Goal: Task Accomplishment & Management: Manage account settings

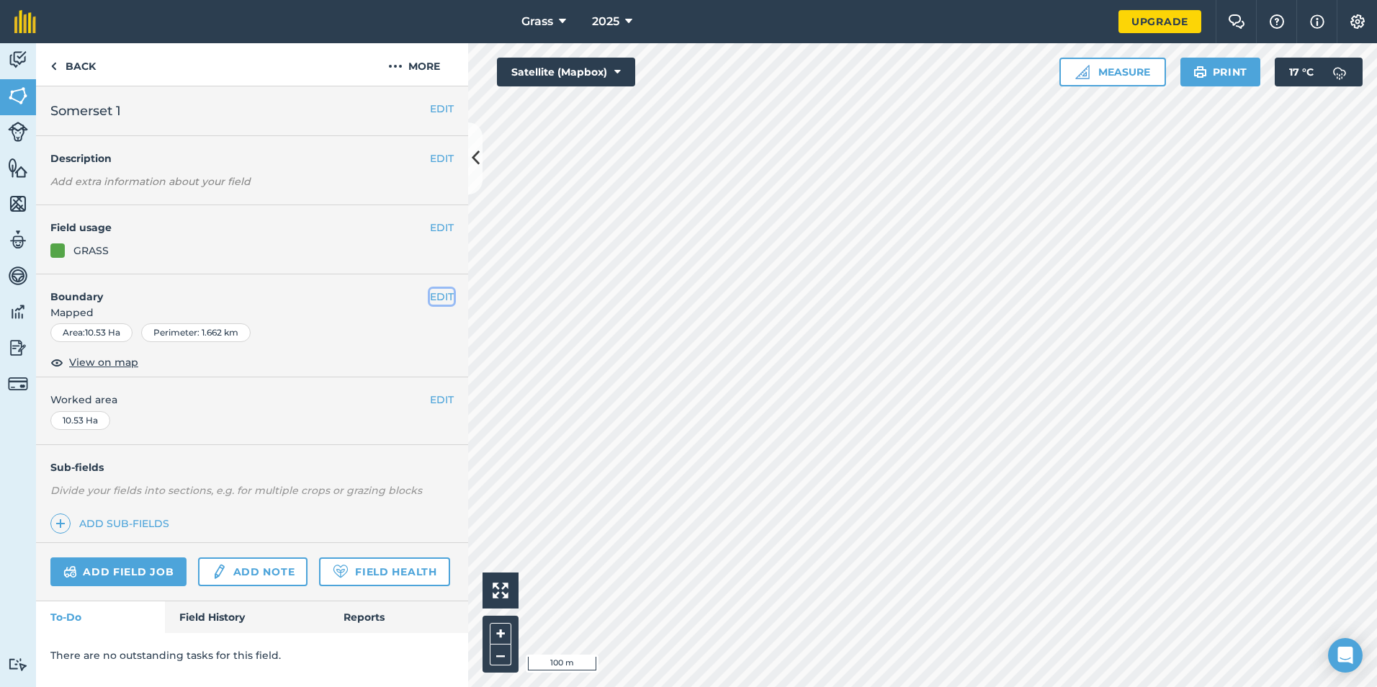
click at [448, 300] on button "EDIT" at bounding box center [442, 297] width 24 height 16
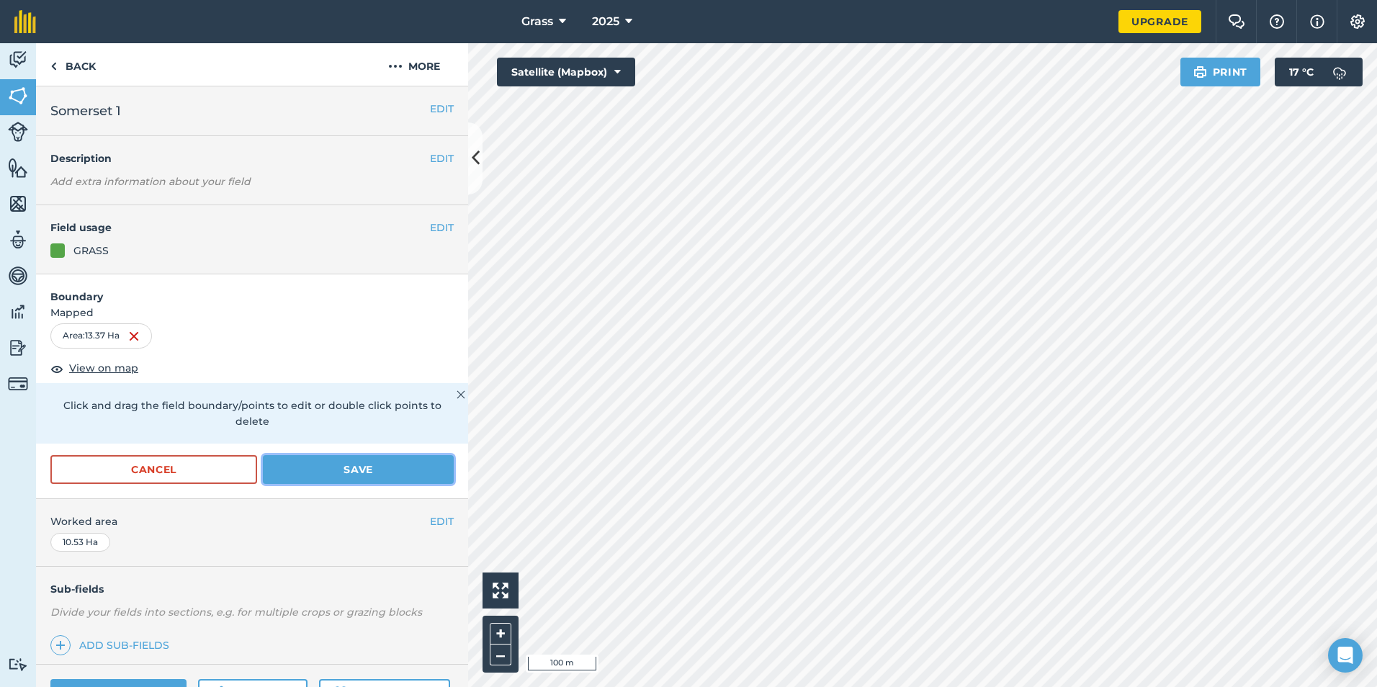
click at [390, 473] on button "Save" at bounding box center [358, 469] width 191 height 29
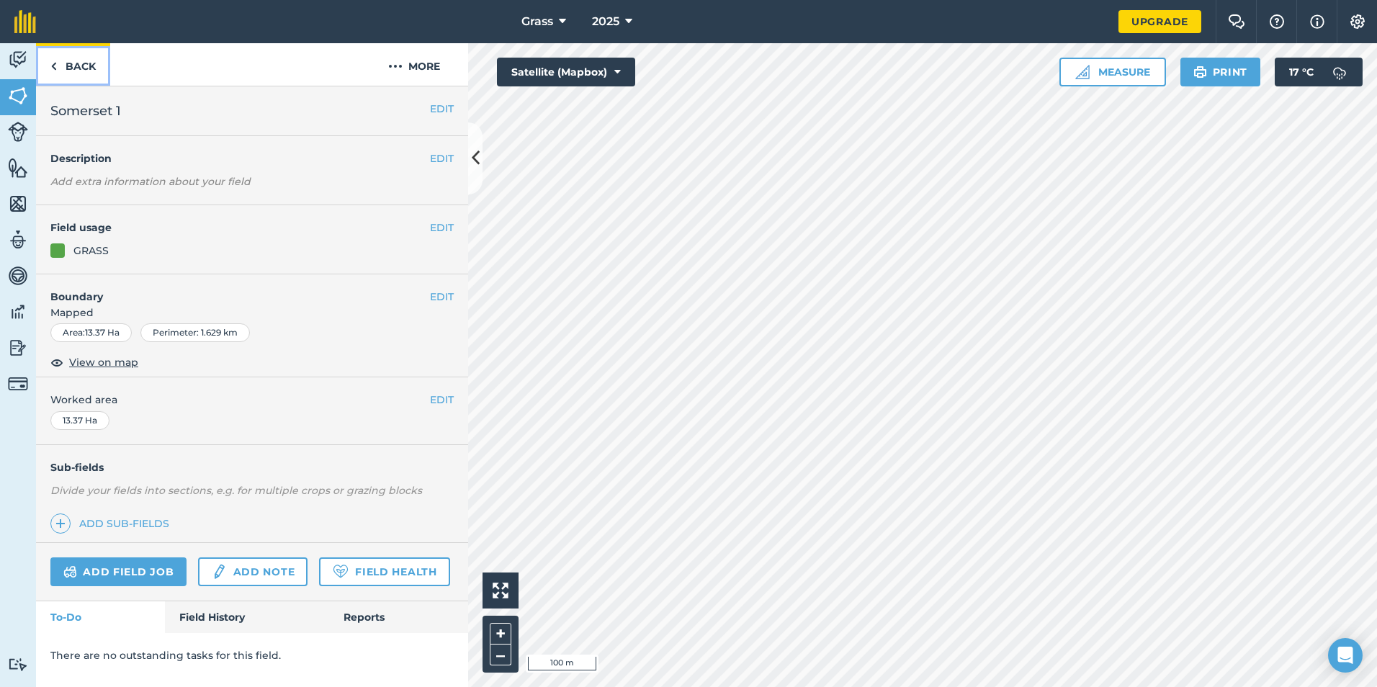
click at [64, 56] on link "Back" at bounding box center [73, 64] width 74 height 42
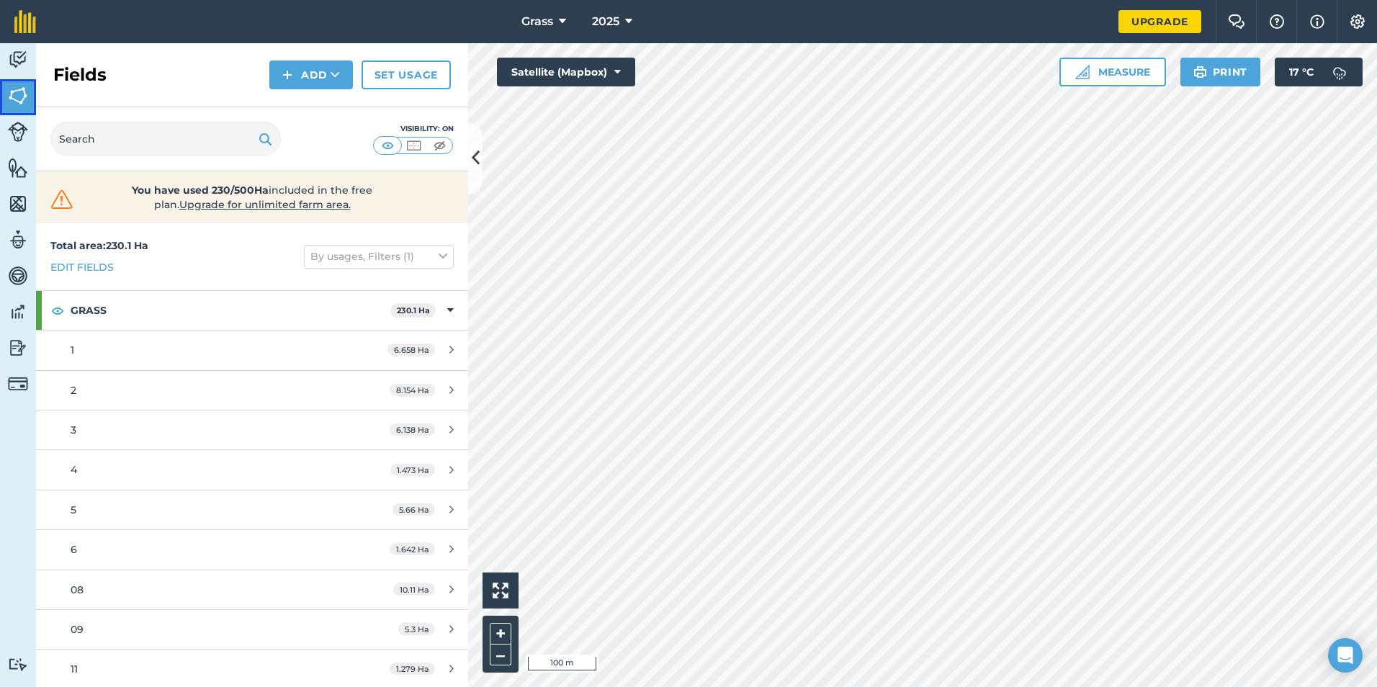
click at [24, 96] on img at bounding box center [18, 96] width 20 height 22
click at [322, 85] on button "Add" at bounding box center [311, 74] width 84 height 29
click at [329, 109] on link "Draw" at bounding box center [310, 107] width 79 height 32
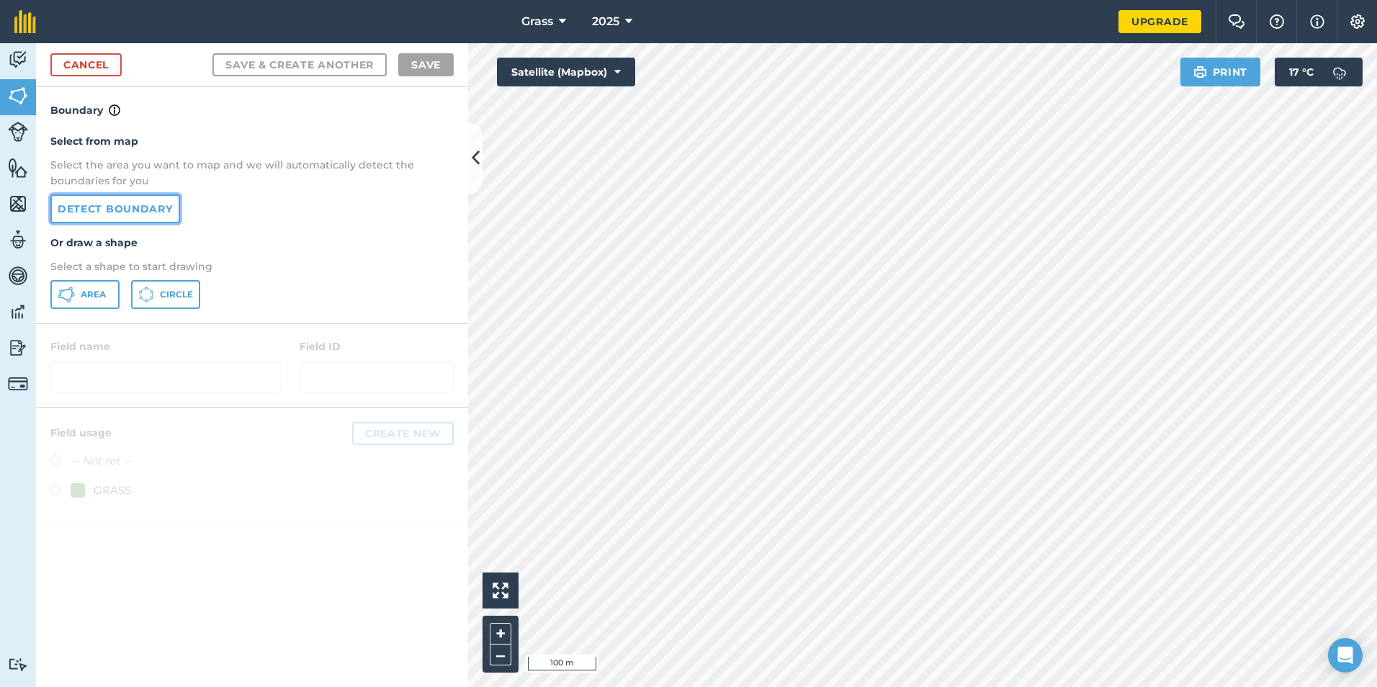
click at [158, 202] on link "Detect boundary" at bounding box center [115, 208] width 130 height 29
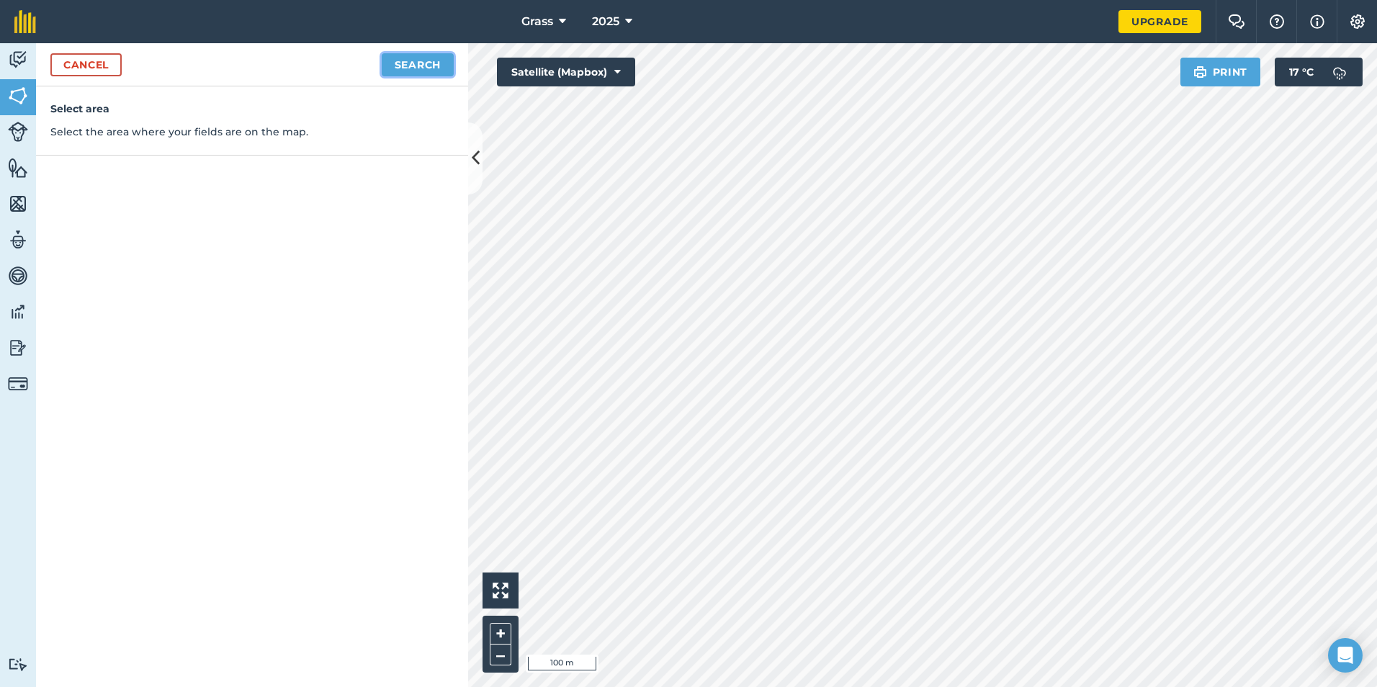
click at [436, 61] on button "Search" at bounding box center [418, 64] width 72 height 23
click at [391, 59] on button "Continue to edit boundaries" at bounding box center [344, 64] width 217 height 23
click at [418, 64] on button "Continue to name fields" at bounding box center [360, 64] width 187 height 23
click at [264, 151] on input "text" at bounding box center [189, 139] width 235 height 30
type input "[GEOGRAPHIC_DATA]"
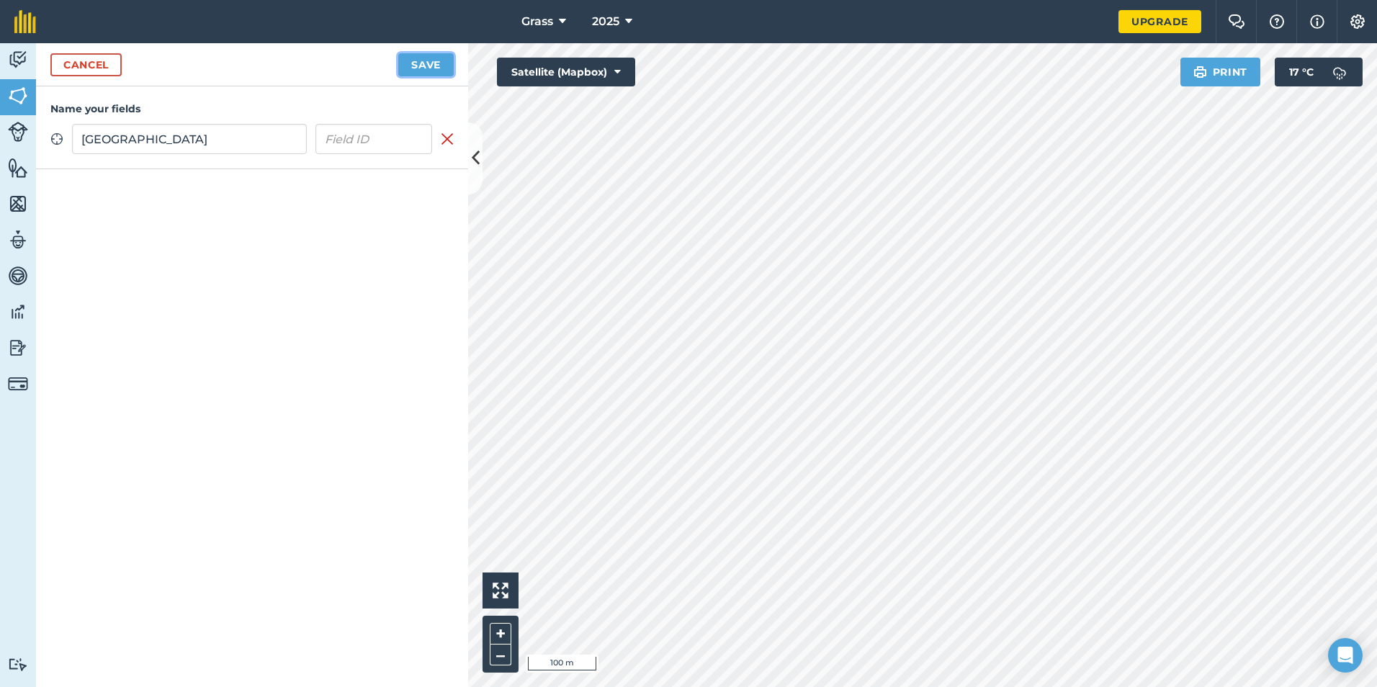
click at [422, 65] on button "Save" at bounding box center [425, 64] width 55 height 23
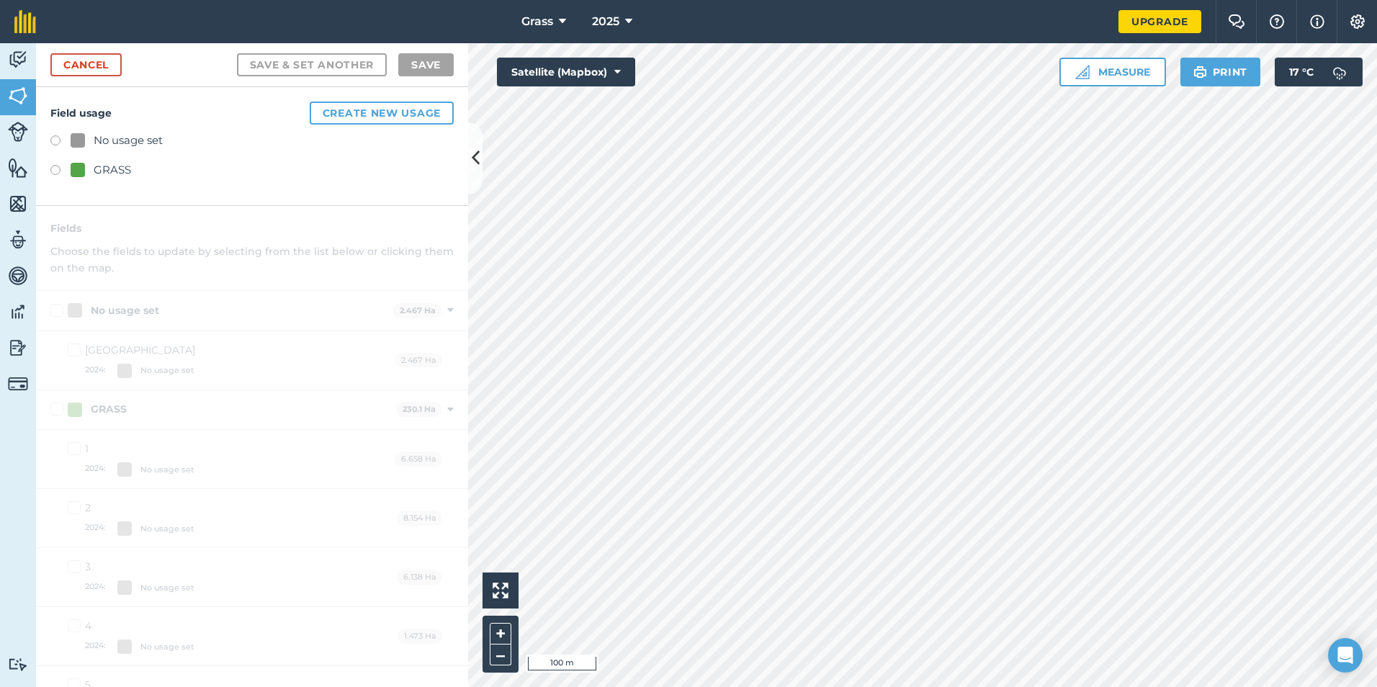
click at [86, 174] on div "GRASS" at bounding box center [101, 169] width 60 height 17
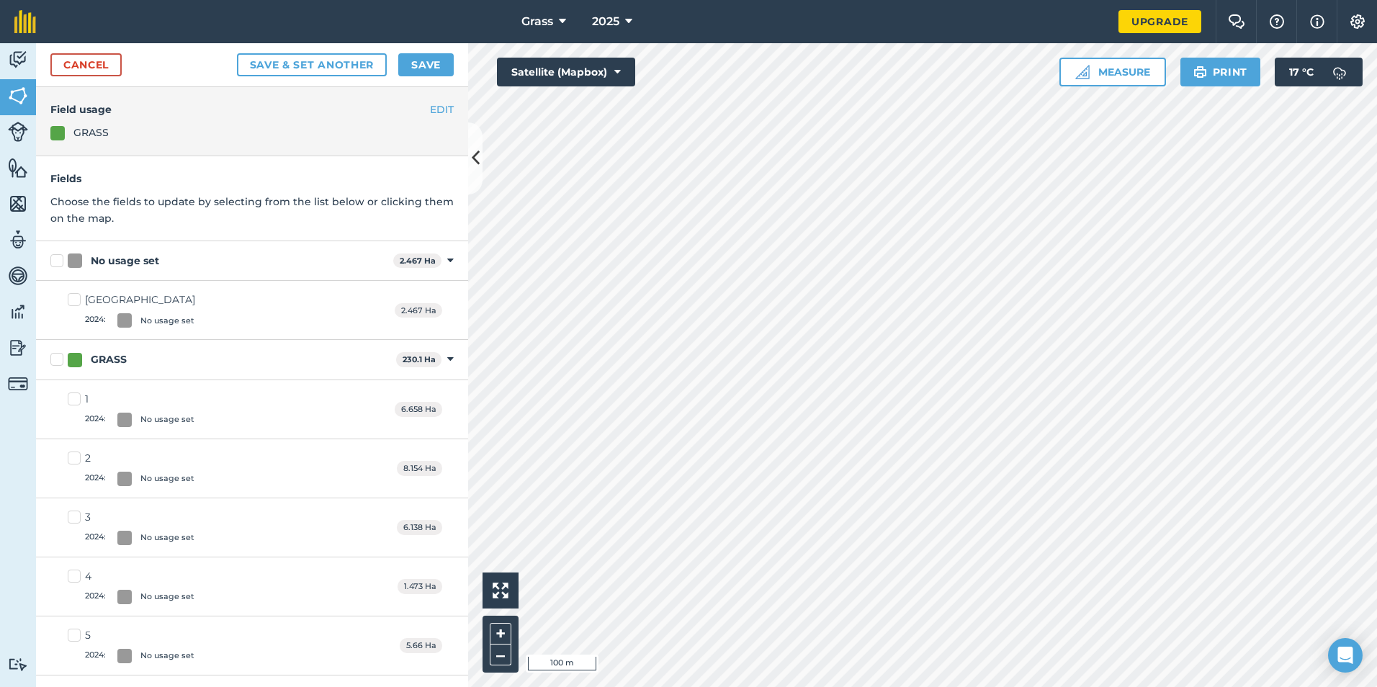
click at [58, 261] on label "No usage set" at bounding box center [218, 260] width 337 height 15
click at [58, 261] on input "No usage set" at bounding box center [54, 257] width 9 height 9
checkbox input "true"
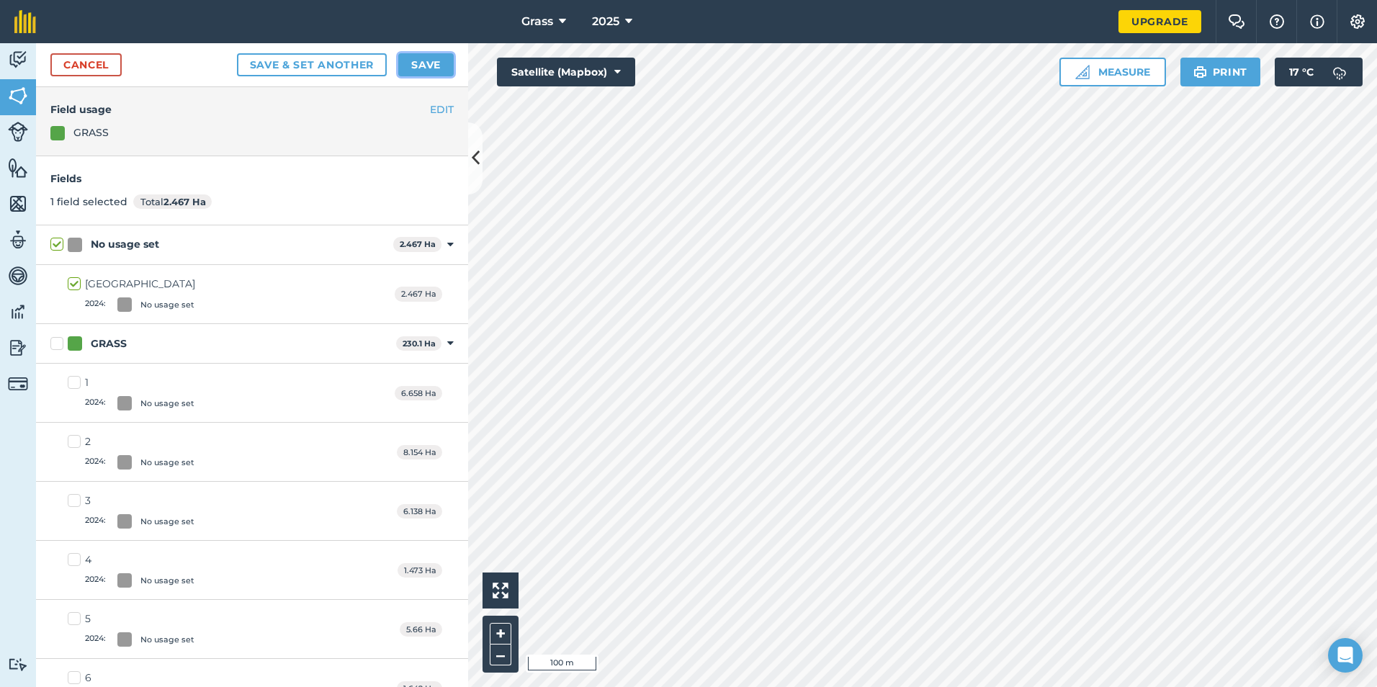
click at [423, 68] on button "Save" at bounding box center [425, 64] width 55 height 23
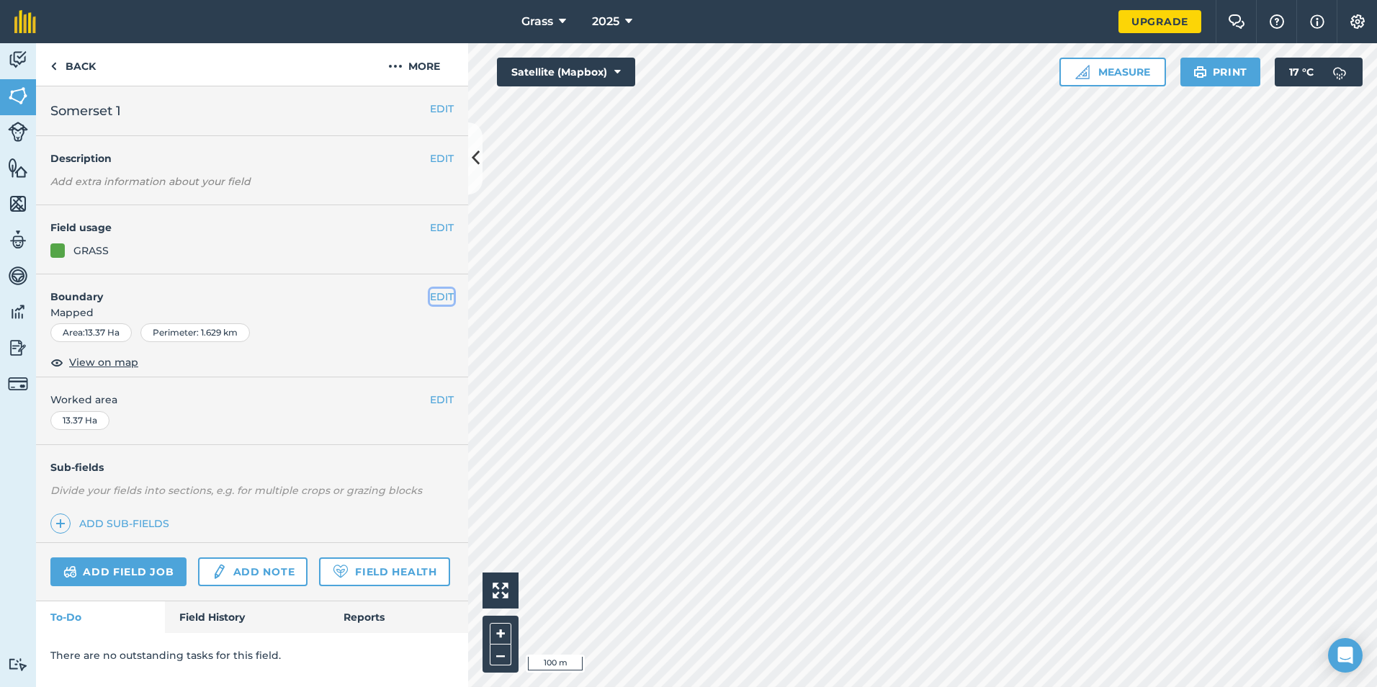
click at [438, 302] on button "EDIT" at bounding box center [442, 297] width 24 height 16
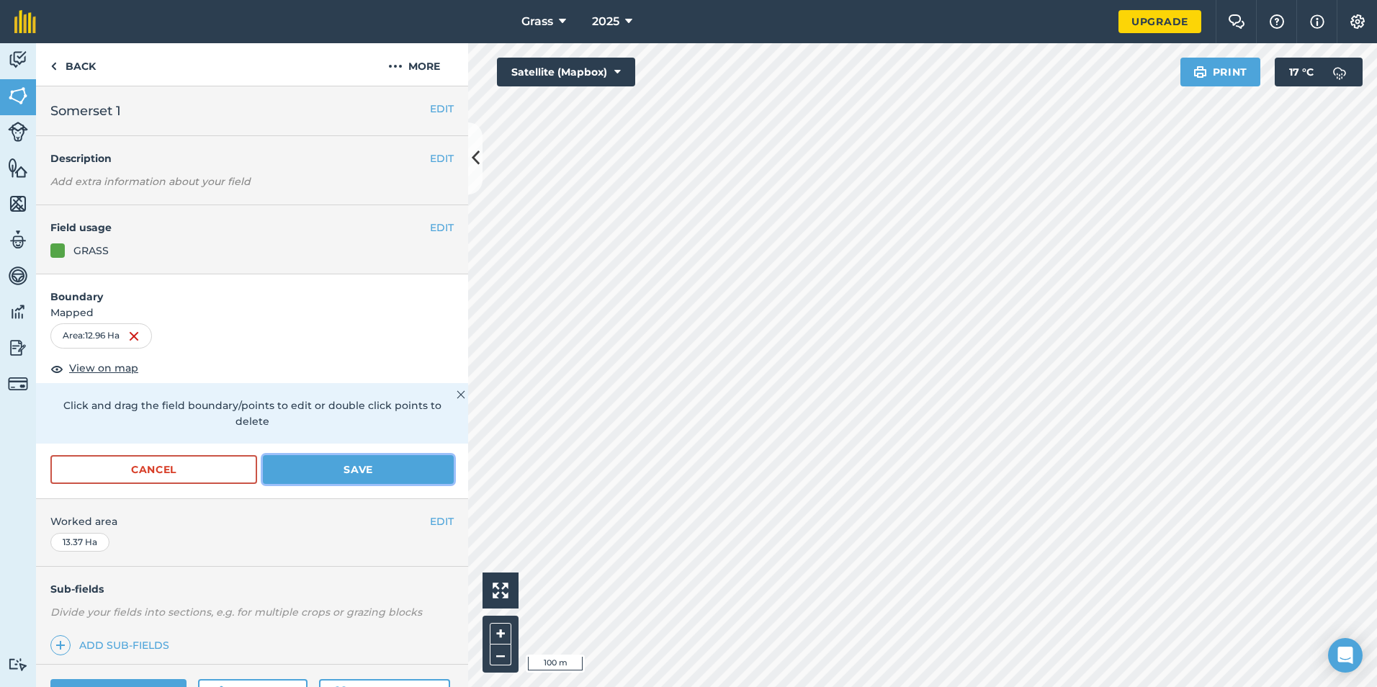
click at [389, 460] on button "Save" at bounding box center [358, 469] width 191 height 29
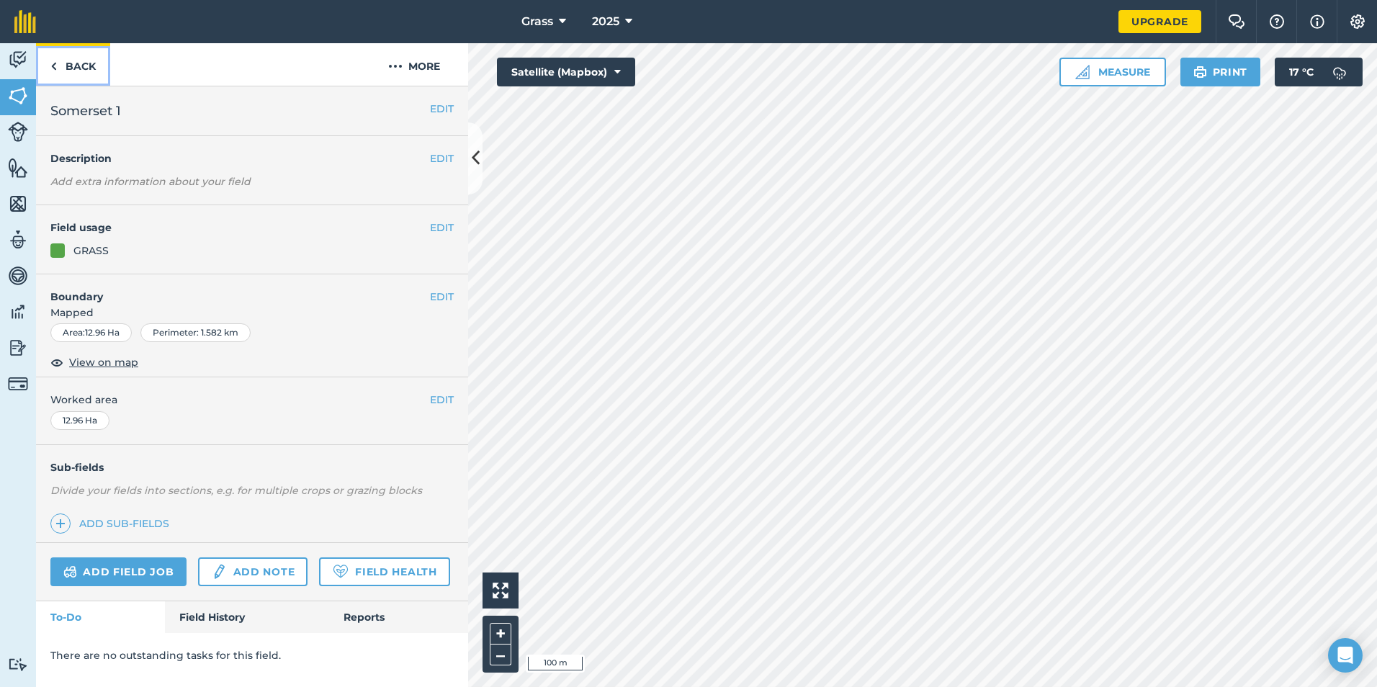
click at [89, 71] on link "Back" at bounding box center [73, 64] width 74 height 42
click at [446, 297] on button "EDIT" at bounding box center [442, 297] width 24 height 16
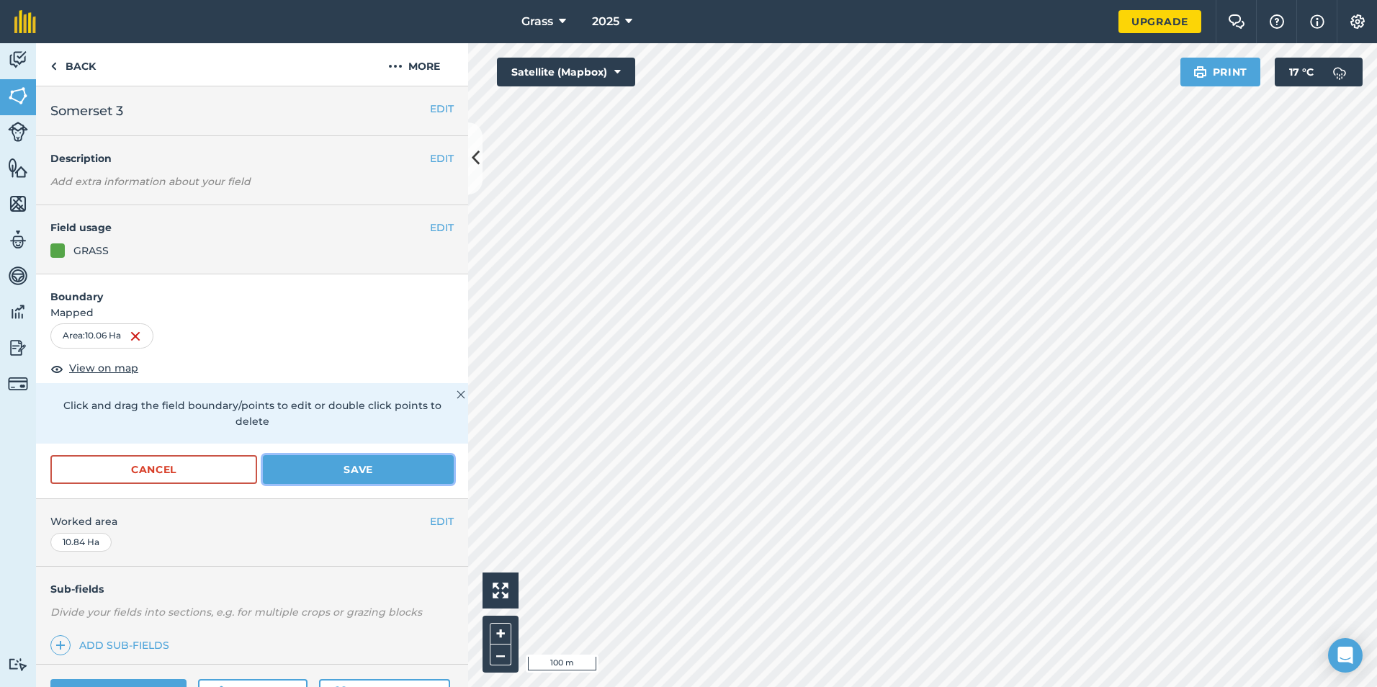
click at [307, 471] on button "Save" at bounding box center [358, 469] width 191 height 29
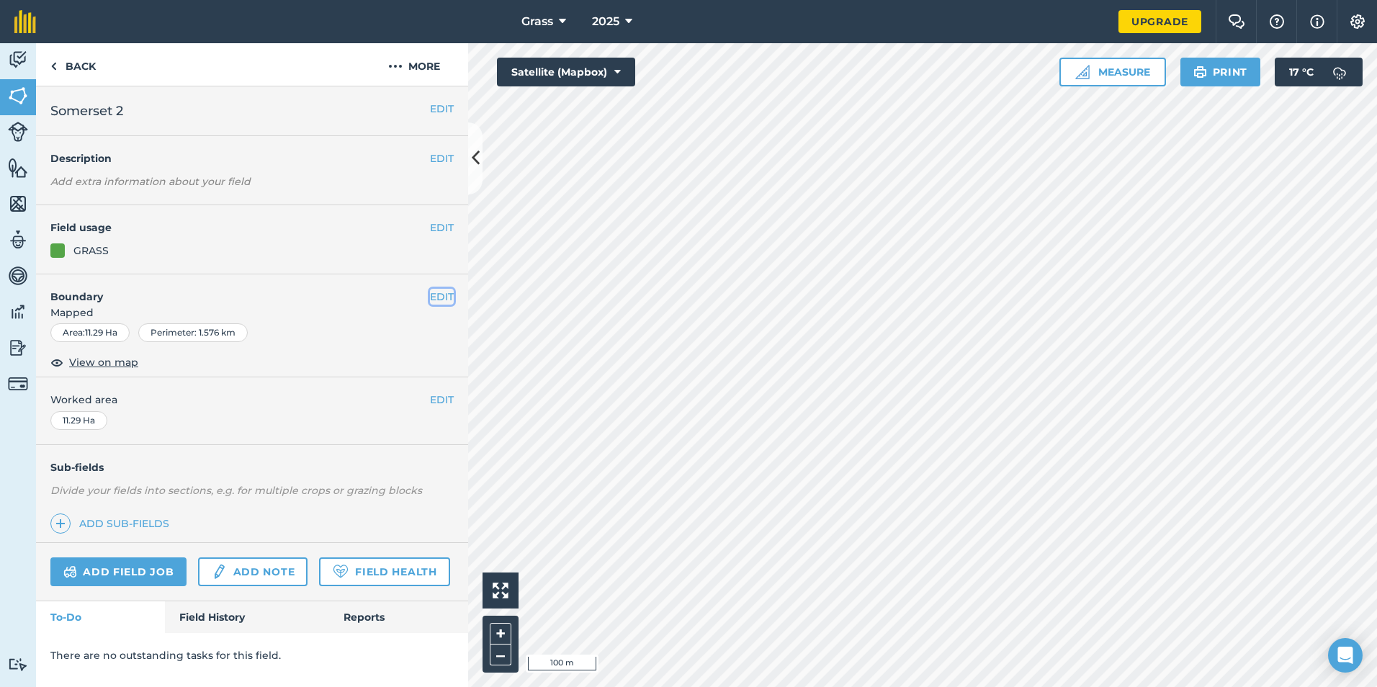
click at [443, 295] on button "EDIT" at bounding box center [442, 297] width 24 height 16
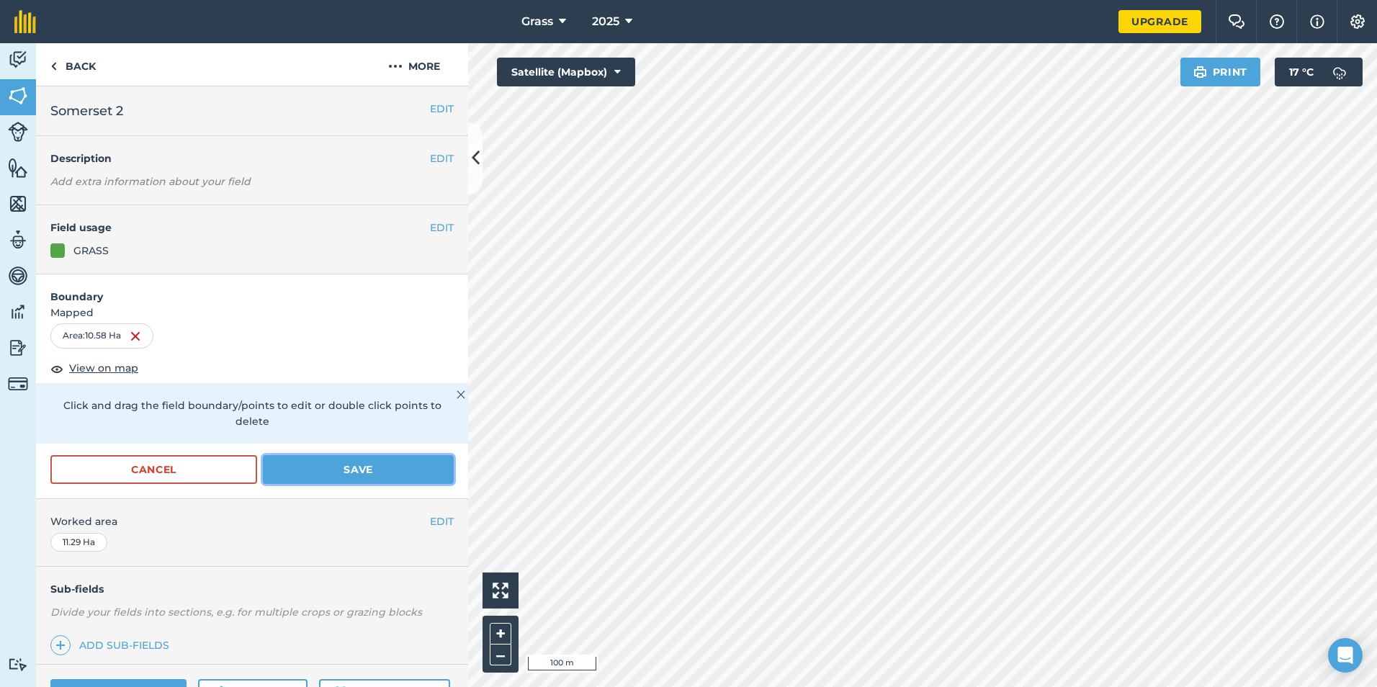
click at [380, 472] on button "Save" at bounding box center [358, 469] width 191 height 29
